Goal: Task Accomplishment & Management: Use online tool/utility

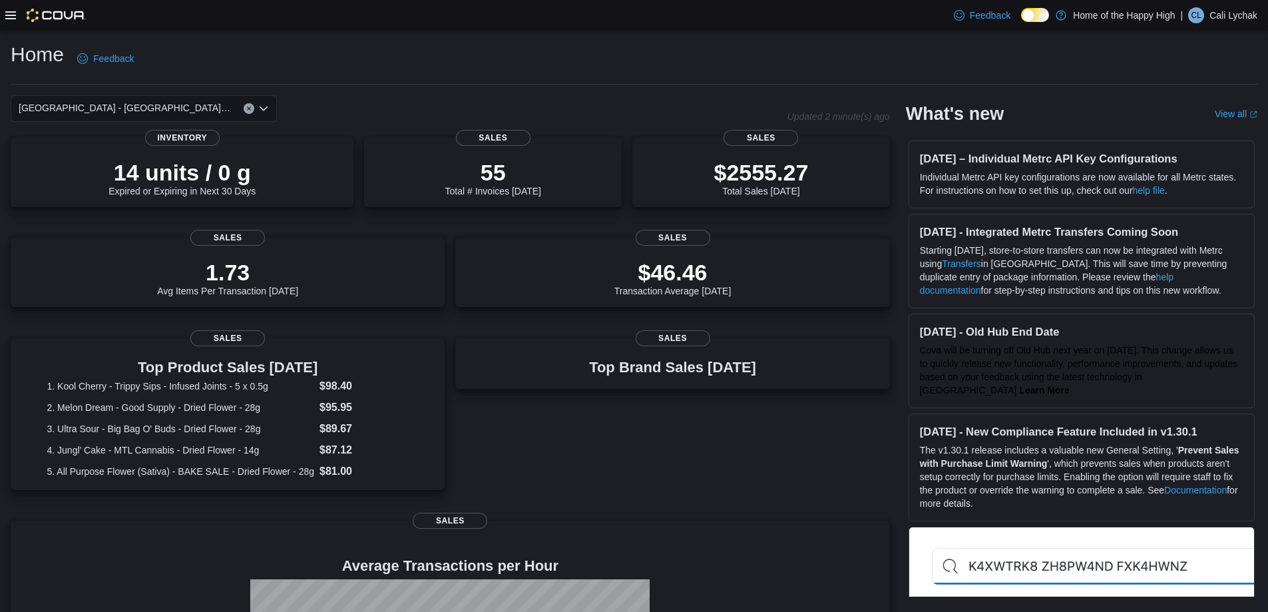
click at [9, 15] on icon at bounding box center [10, 15] width 11 height 8
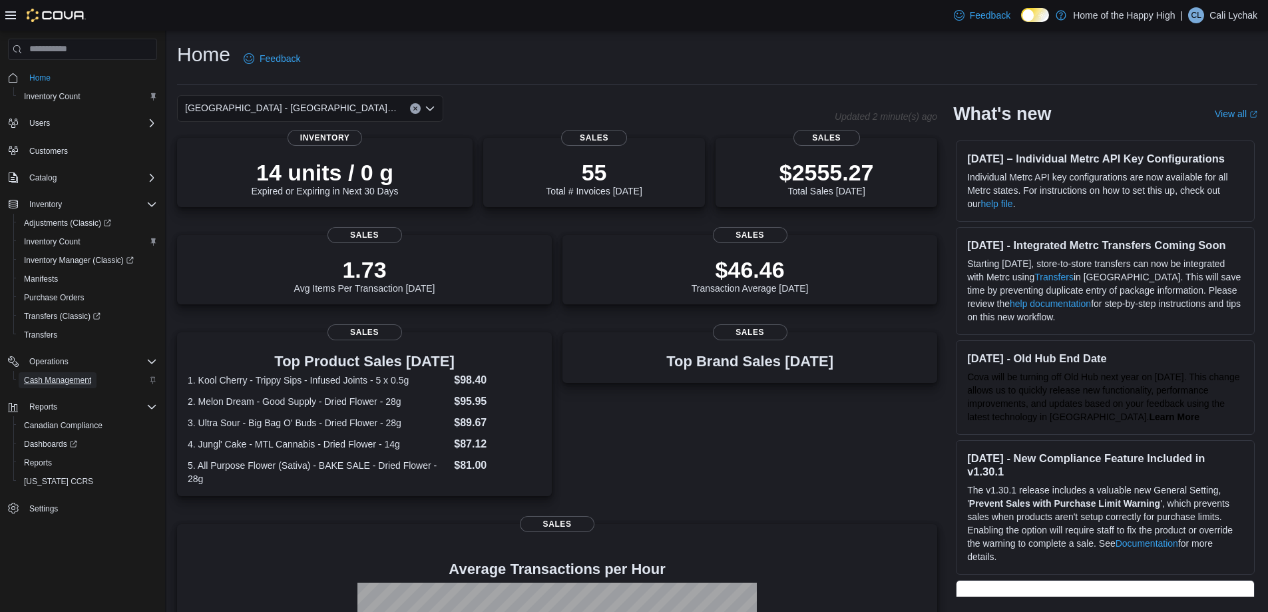
click at [59, 385] on span "Cash Management" at bounding box center [57, 380] width 67 height 16
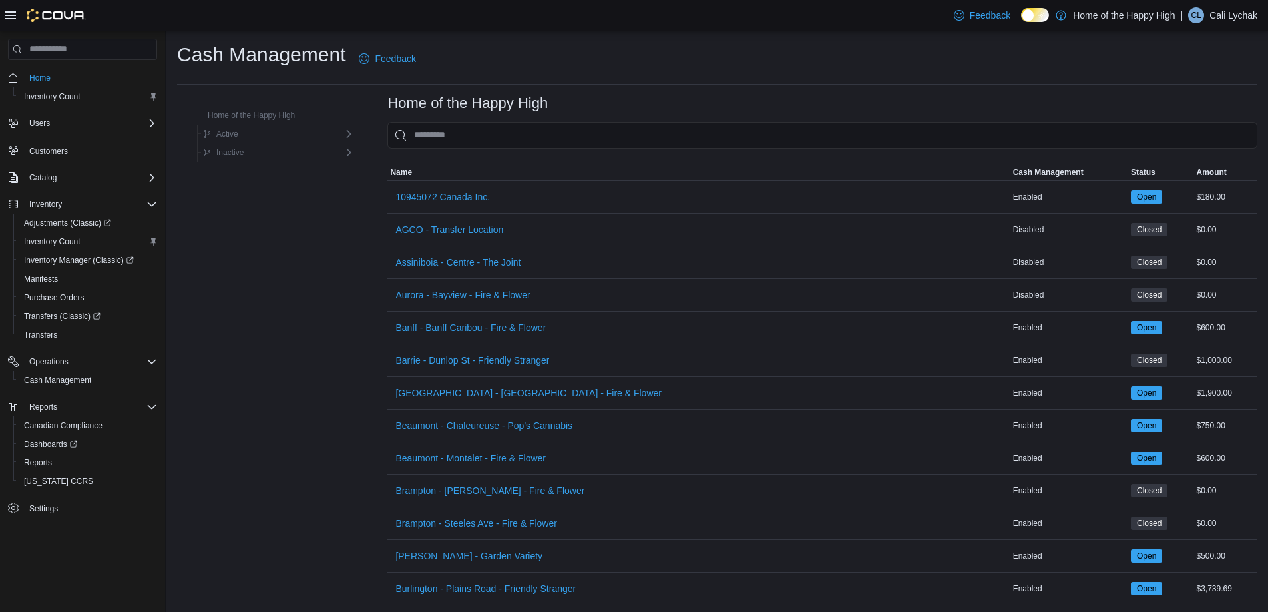
click at [7, 19] on icon at bounding box center [10, 15] width 11 height 11
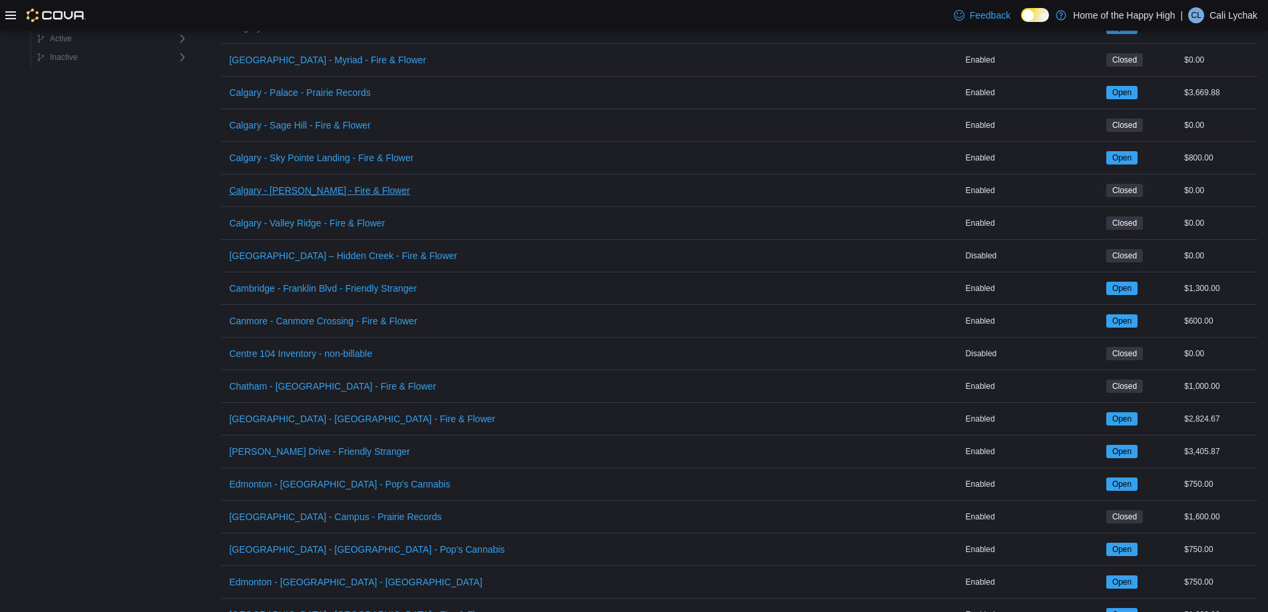
scroll to position [666, 0]
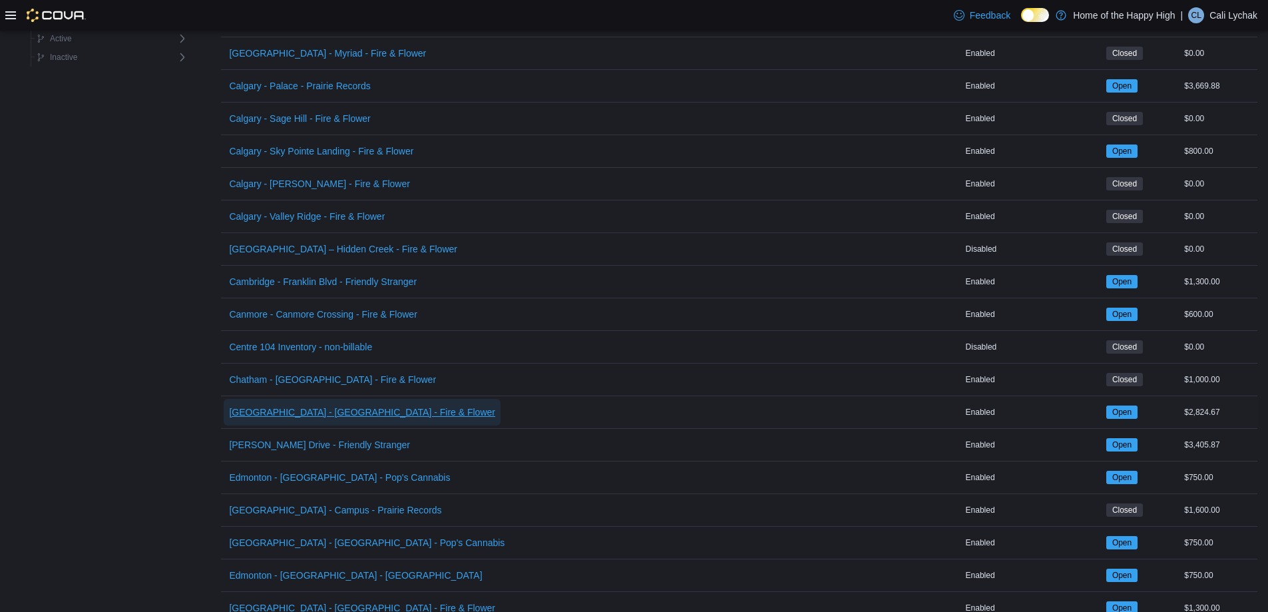
click at [273, 405] on span "[GEOGRAPHIC_DATA] - [GEOGRAPHIC_DATA] - Fire & Flower" at bounding box center [362, 411] width 266 height 13
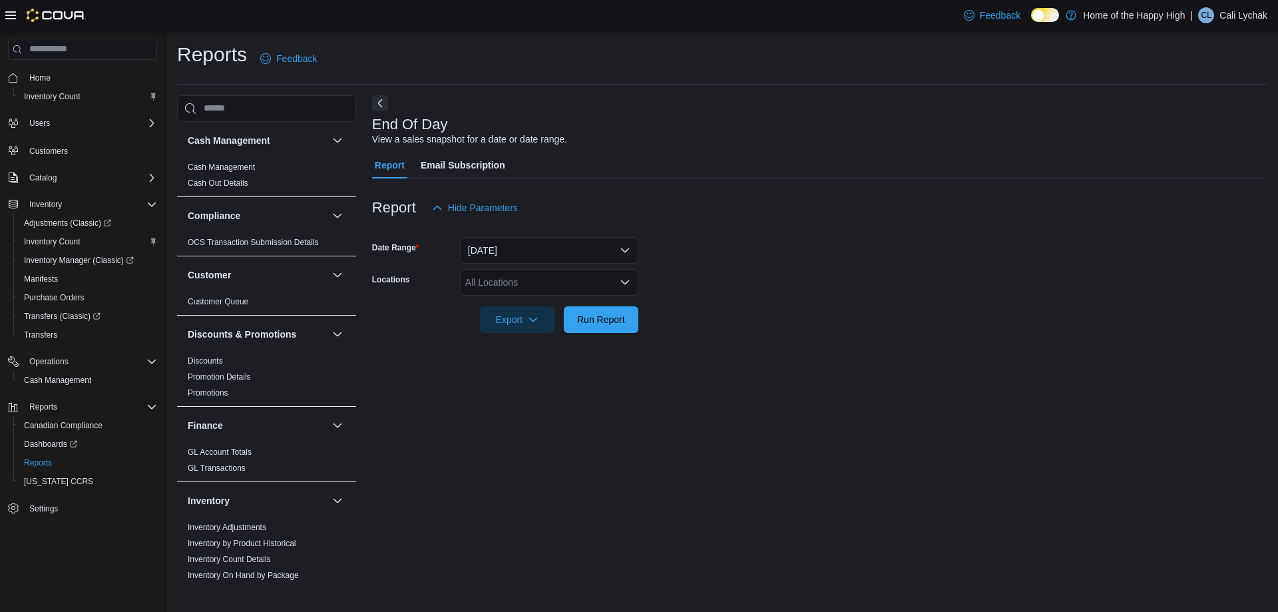
click at [8, 12] on icon at bounding box center [10, 15] width 11 height 8
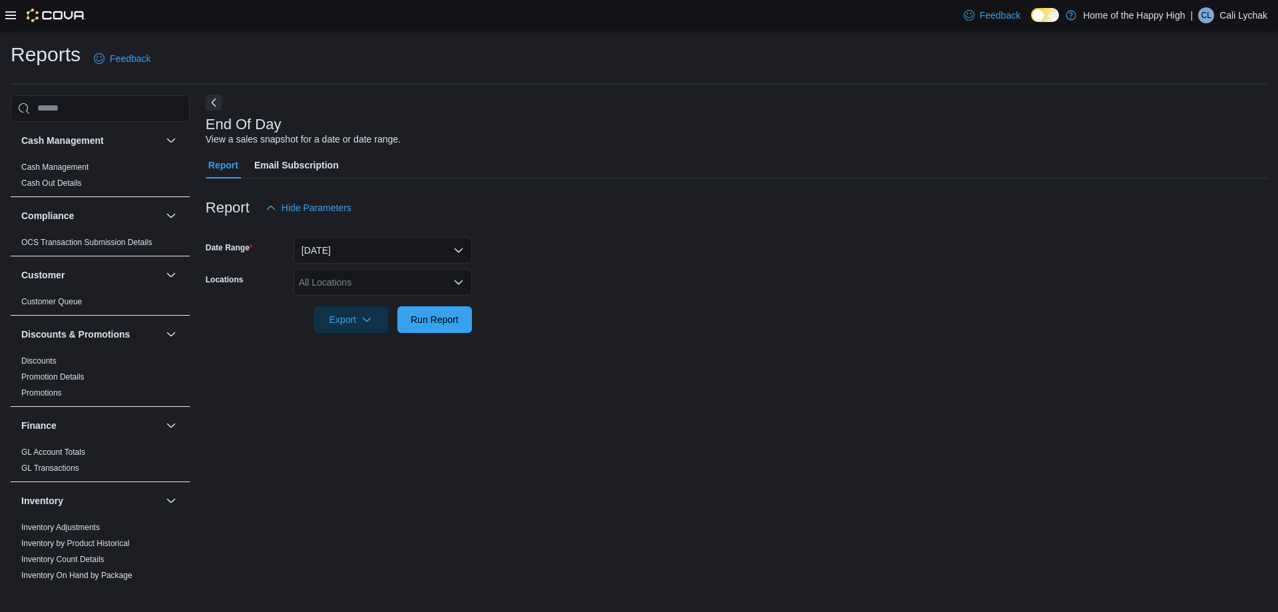
click at [218, 104] on button "Next" at bounding box center [214, 103] width 16 height 16
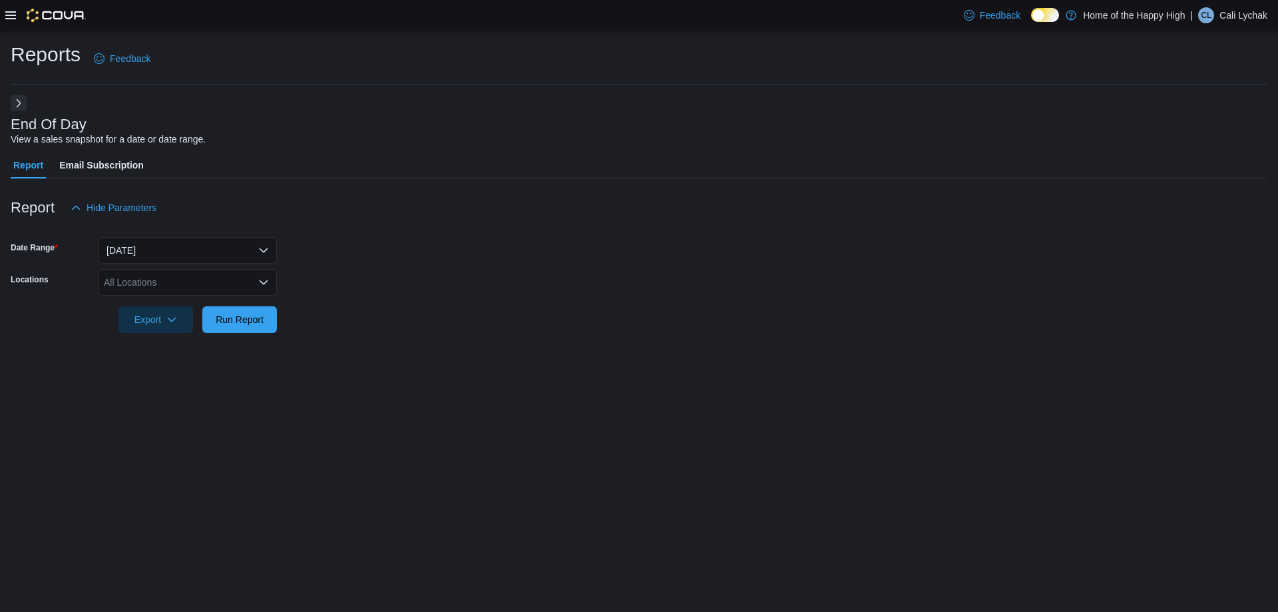
click at [219, 288] on div "All Locations" at bounding box center [188, 282] width 178 height 27
type input "****"
click at [238, 304] on span "[GEOGRAPHIC_DATA] - [GEOGRAPHIC_DATA] - Fire & Flower" at bounding box center [287, 304] width 266 height 13
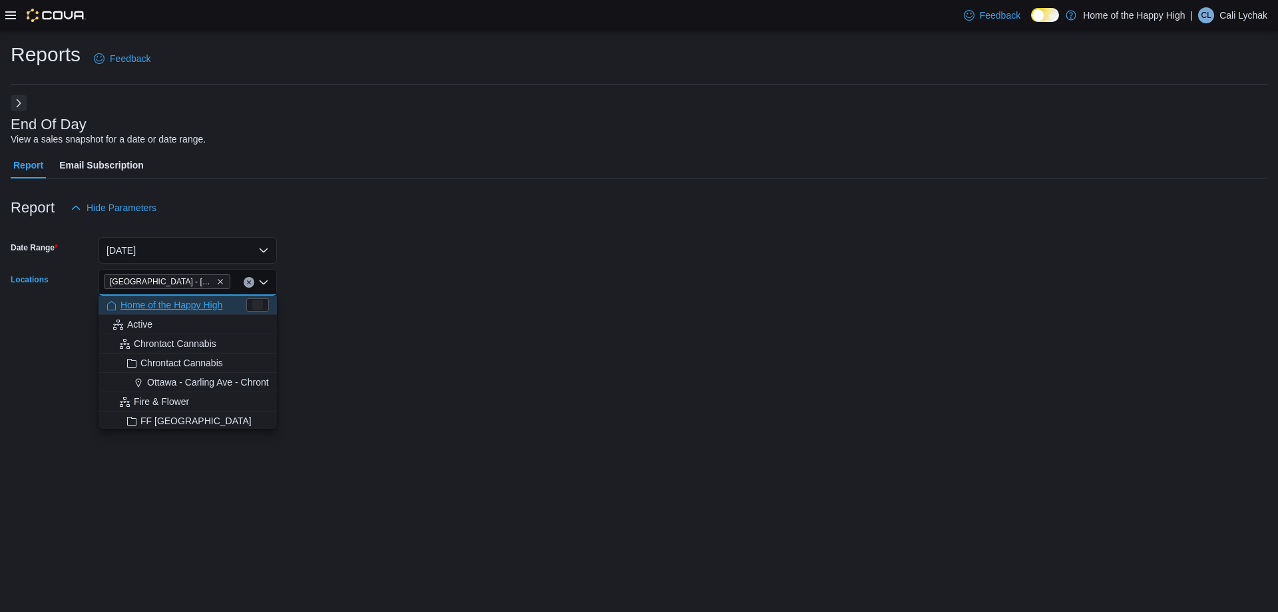
click at [330, 315] on form "Date Range [DATE] Locations [GEOGRAPHIC_DATA] - [GEOGRAPHIC_DATA] - Fire & Flow…" at bounding box center [639, 277] width 1257 height 112
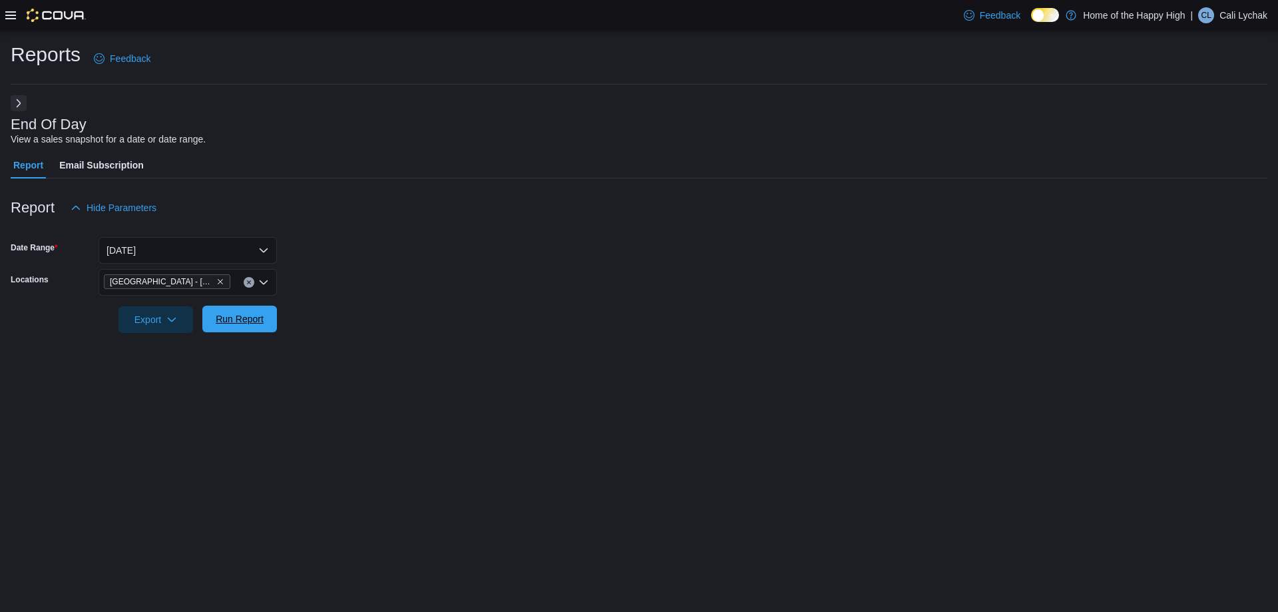
click at [252, 327] on span "Run Report" at bounding box center [239, 319] width 59 height 27
